Goal: Task Accomplishment & Management: Use online tool/utility

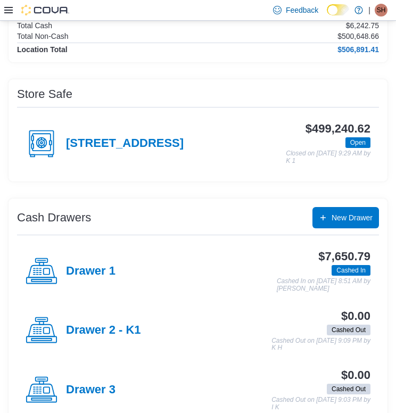
scroll to position [137, 0]
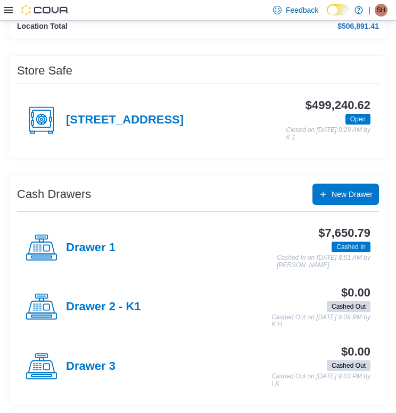
click at [109, 127] on div "[STREET_ADDRESS]" at bounding box center [105, 120] width 158 height 32
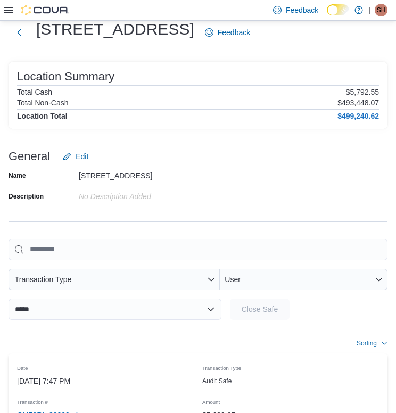
scroll to position [36, 0]
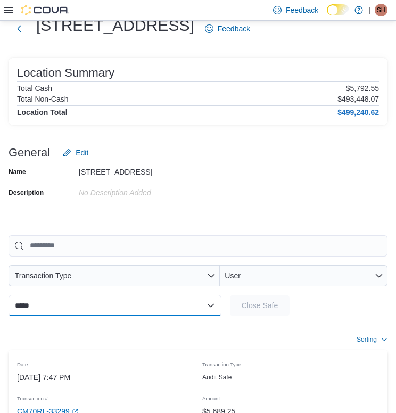
click at [89, 308] on select "**********" at bounding box center [115, 305] width 213 height 21
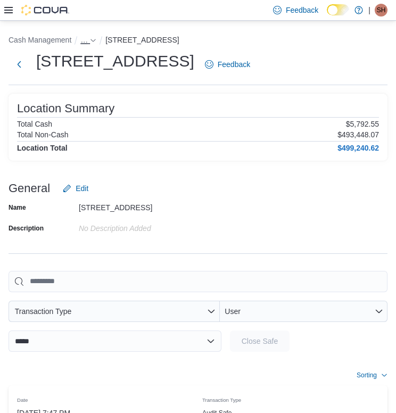
click at [87, 38] on span "…" at bounding box center [83, 40] width 7 height 9
click at [100, 70] on div "You are in a dialog. Press Escape, or tap/click outside the dialog to close. [S…" at bounding box center [82, 64] width 91 height 26
click at [96, 45] on div "…" at bounding box center [88, 40] width 16 height 13
click at [94, 43] on icon "- Clicking this button will toggle a popover dialog." at bounding box center [93, 40] width 6 height 6
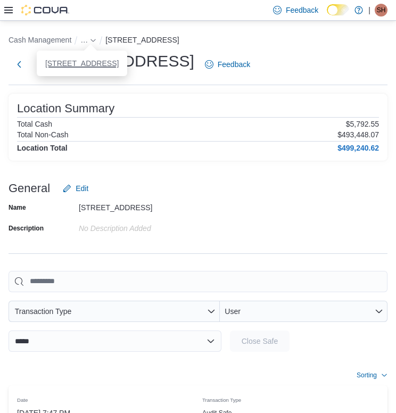
click at [94, 62] on button "[STREET_ADDRESS]" at bounding box center [81, 63] width 73 height 9
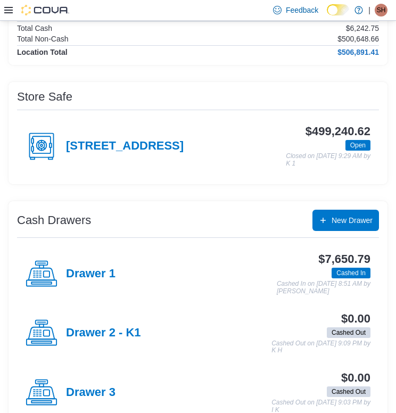
scroll to position [117, 0]
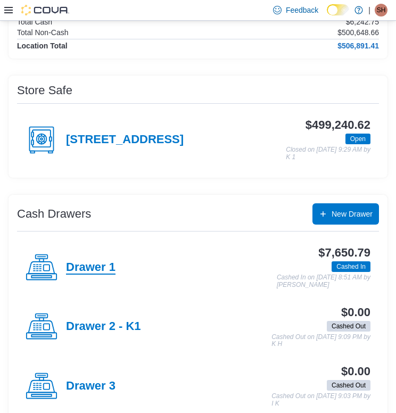
click at [93, 265] on h4 "Drawer 1" at bounding box center [91, 268] width 50 height 14
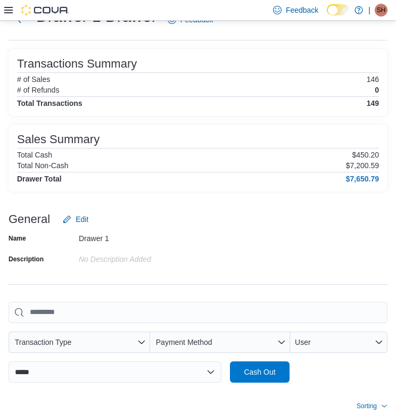
scroll to position [49, 0]
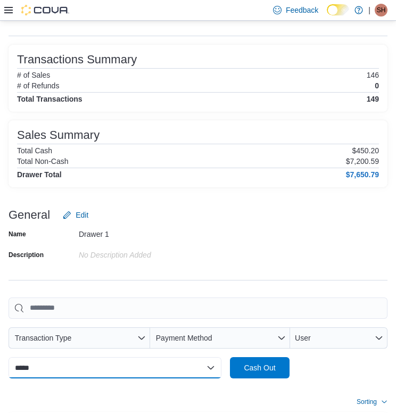
click at [84, 367] on select "**********" at bounding box center [115, 367] width 213 height 21
select select "*********"
click at [9, 357] on select "**********" at bounding box center [115, 367] width 213 height 21
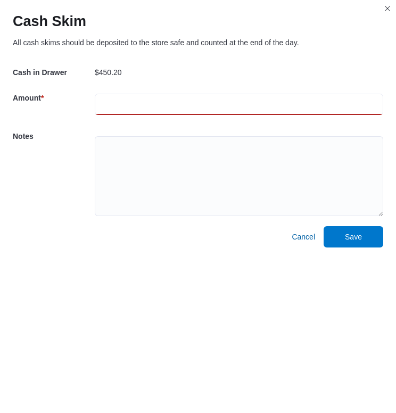
click at [110, 99] on input "number" at bounding box center [239, 104] width 289 height 21
type input "***"
click at [324, 226] on button "Save" at bounding box center [354, 236] width 60 height 21
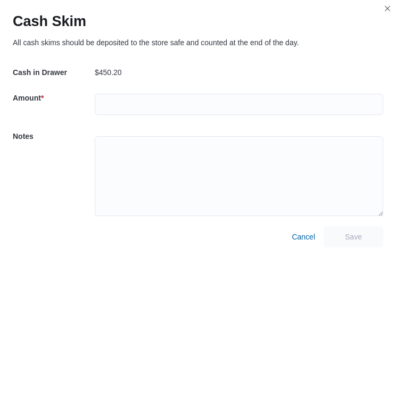
select select
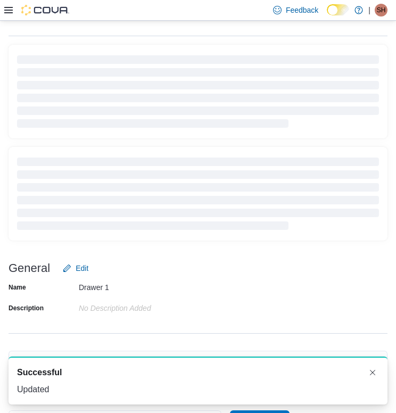
scroll to position [67, 0]
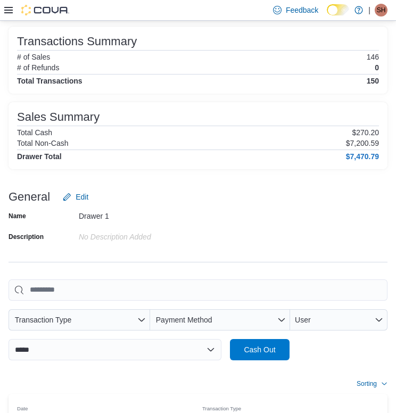
click at [7, 10] on icon at bounding box center [8, 10] width 9 height 6
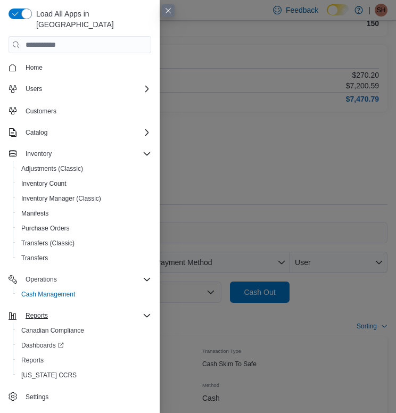
scroll to position [154, 0]
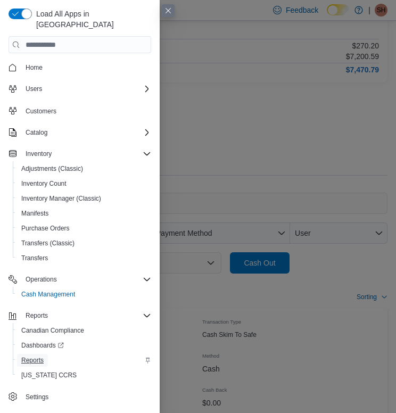
click at [40, 355] on span "Reports" at bounding box center [32, 360] width 22 height 13
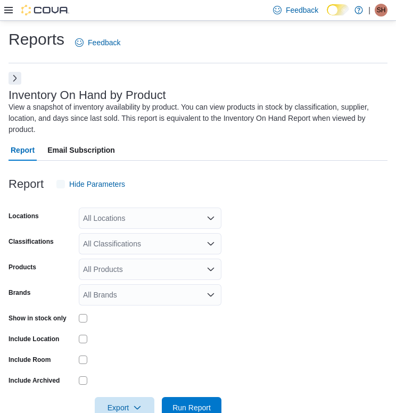
scroll to position [27, 0]
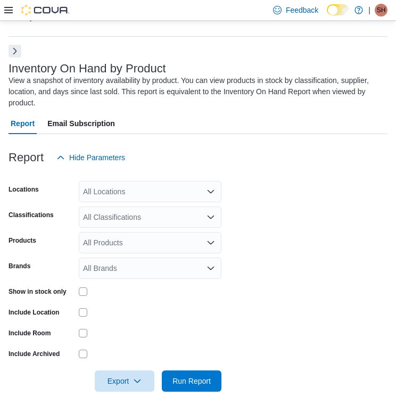
click at [14, 51] on button "Next" at bounding box center [15, 51] width 13 height 13
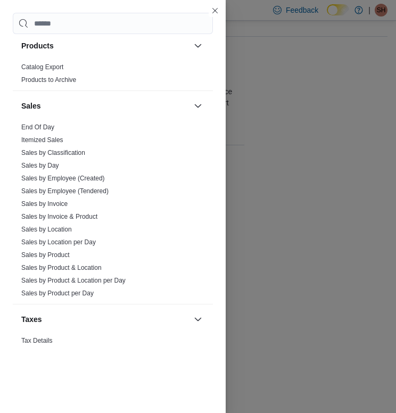
scroll to position [717, 0]
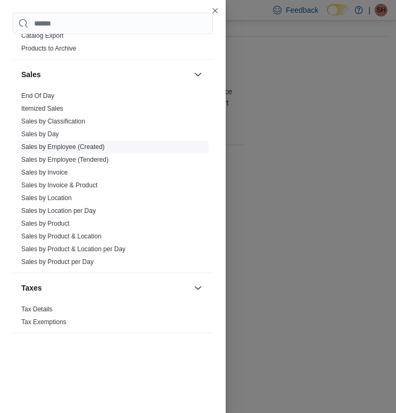
click at [70, 146] on link "Sales by Employee (Created)" at bounding box center [63, 146] width 84 height 7
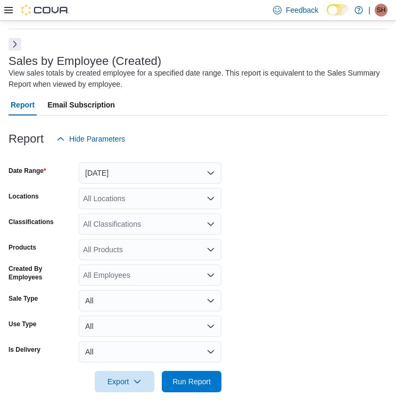
scroll to position [35, 0]
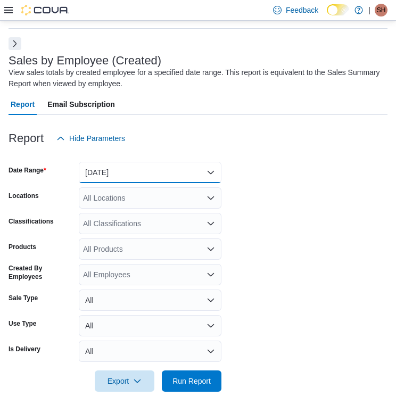
click at [144, 169] on button "[DATE]" at bounding box center [150, 172] width 143 height 21
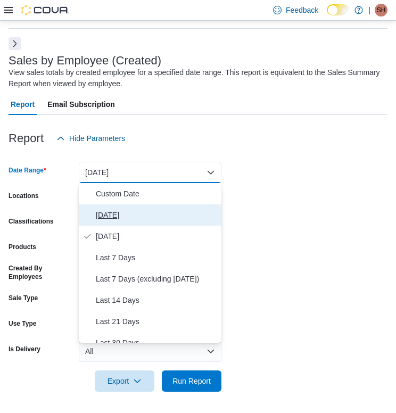
click at [117, 210] on span "[DATE]" at bounding box center [156, 215] width 121 height 13
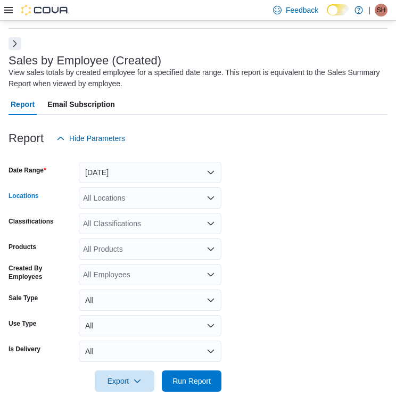
click at [147, 202] on div "All Locations" at bounding box center [150, 197] width 143 height 21
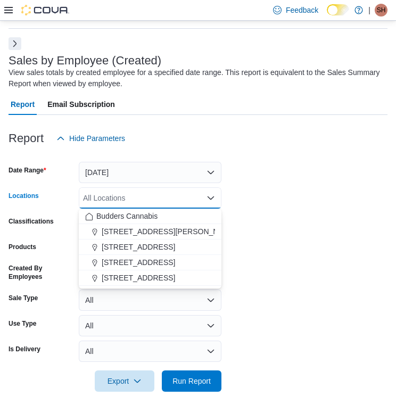
click at [289, 238] on form "Date Range [DATE] Locations All Locations Combo box. Selected. Combo box input.…" at bounding box center [198, 270] width 379 height 243
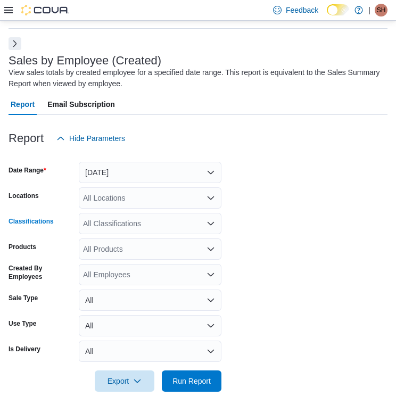
click at [146, 225] on div "All Classifications" at bounding box center [150, 223] width 143 height 21
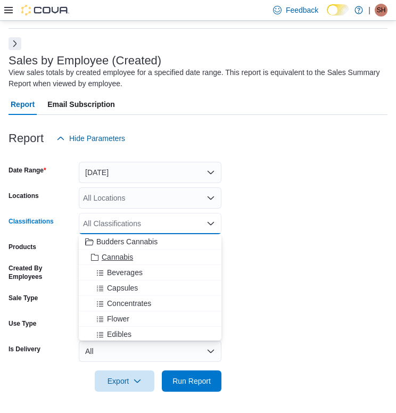
click at [126, 261] on span "Cannabis" at bounding box center [117, 257] width 31 height 11
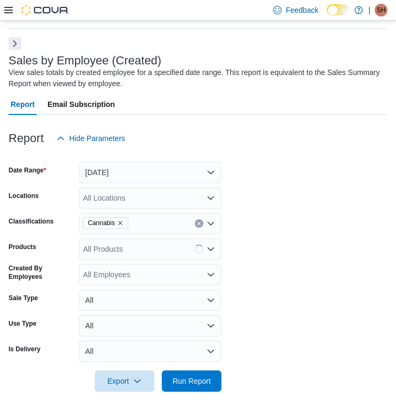
click at [303, 240] on form "Date Range [DATE] Locations All Locations Classifications Cannabis Products All…" at bounding box center [198, 270] width 379 height 243
click at [212, 383] on span "Run Report" at bounding box center [191, 380] width 47 height 21
